Goal: Task Accomplishment & Management: Manage account settings

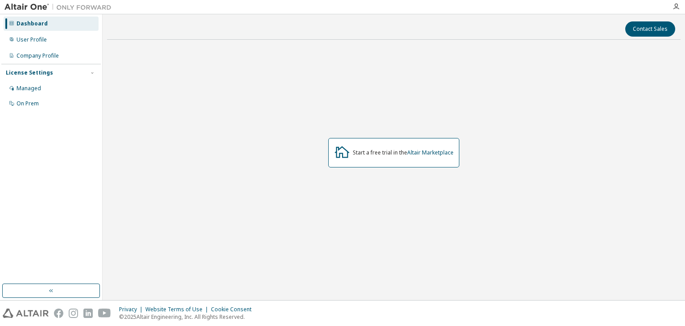
click at [381, 154] on div "Start a free trial in the Altair Marketplace" at bounding box center [403, 152] width 101 height 7
click at [27, 40] on div "User Profile" at bounding box center [32, 39] width 30 height 7
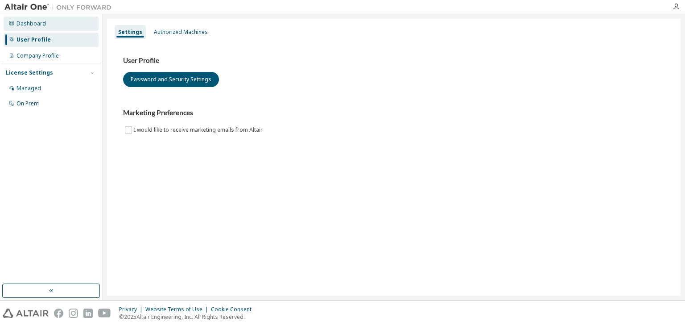
click at [29, 25] on div "Dashboard" at bounding box center [31, 23] width 29 height 7
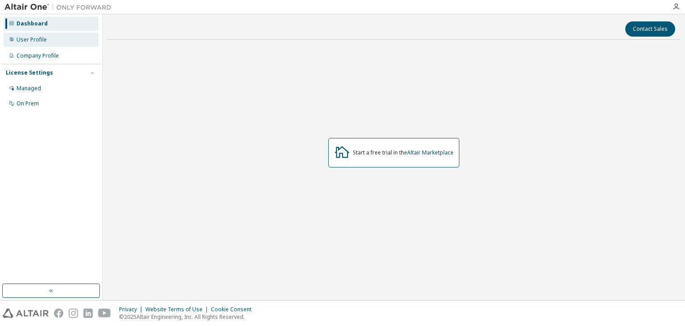
click at [37, 39] on div "User Profile" at bounding box center [32, 39] width 30 height 7
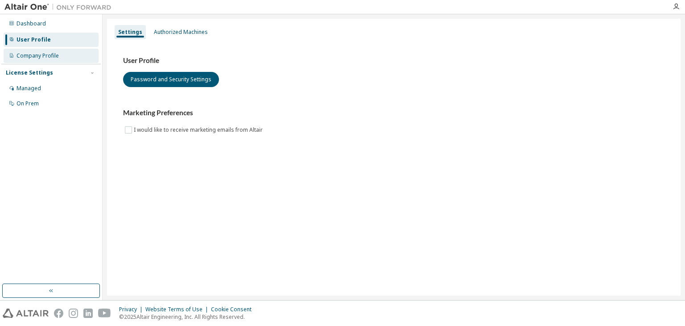
click at [41, 54] on div "Company Profile" at bounding box center [38, 55] width 42 height 7
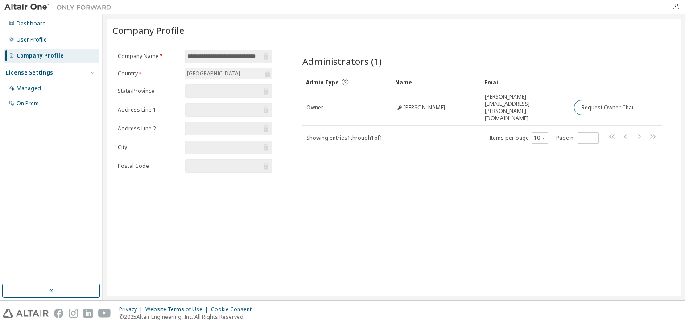
click at [209, 88] on input "text" at bounding box center [224, 91] width 74 height 9
click at [29, 6] on img at bounding box center [59, 7] width 111 height 9
